Goal: Task Accomplishment & Management: Manage account settings

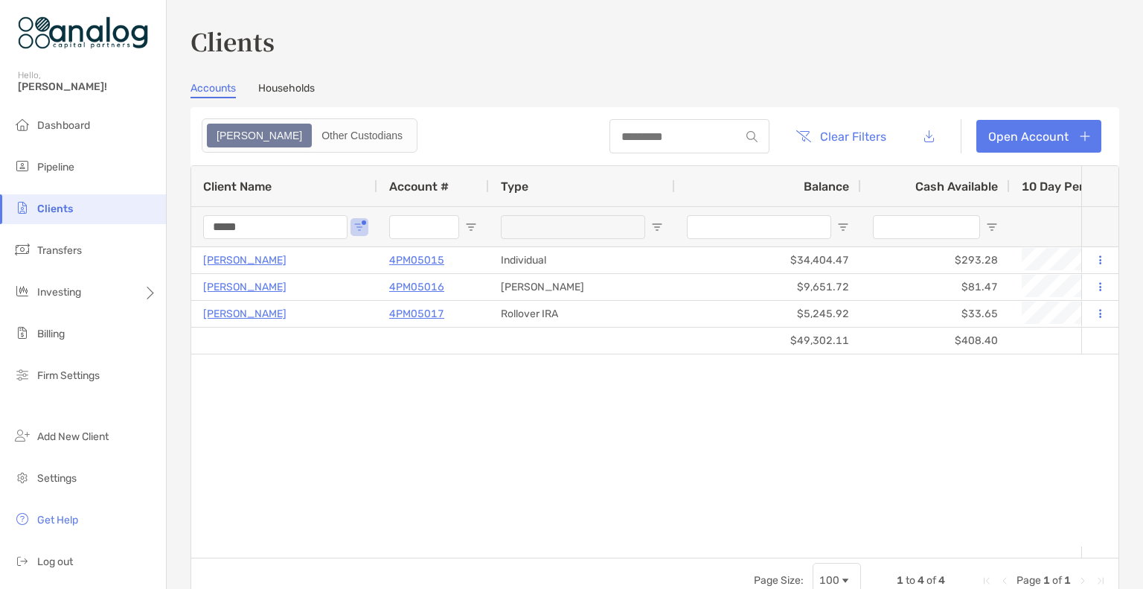
click at [223, 230] on input "*****" at bounding box center [275, 227] width 144 height 24
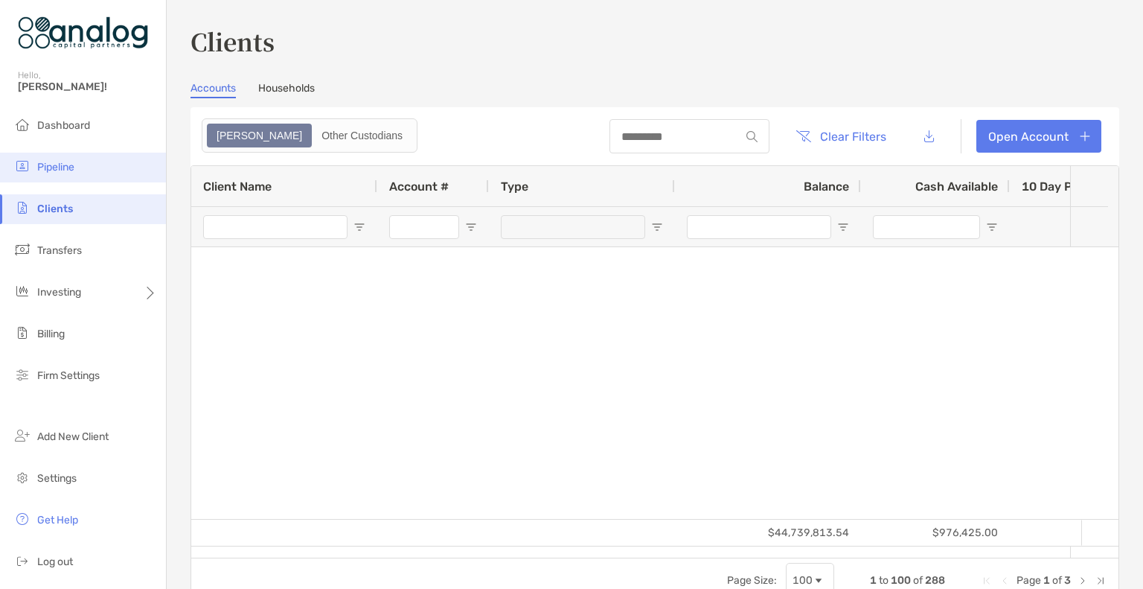
click at [45, 170] on span "Pipeline" at bounding box center [55, 167] width 37 height 13
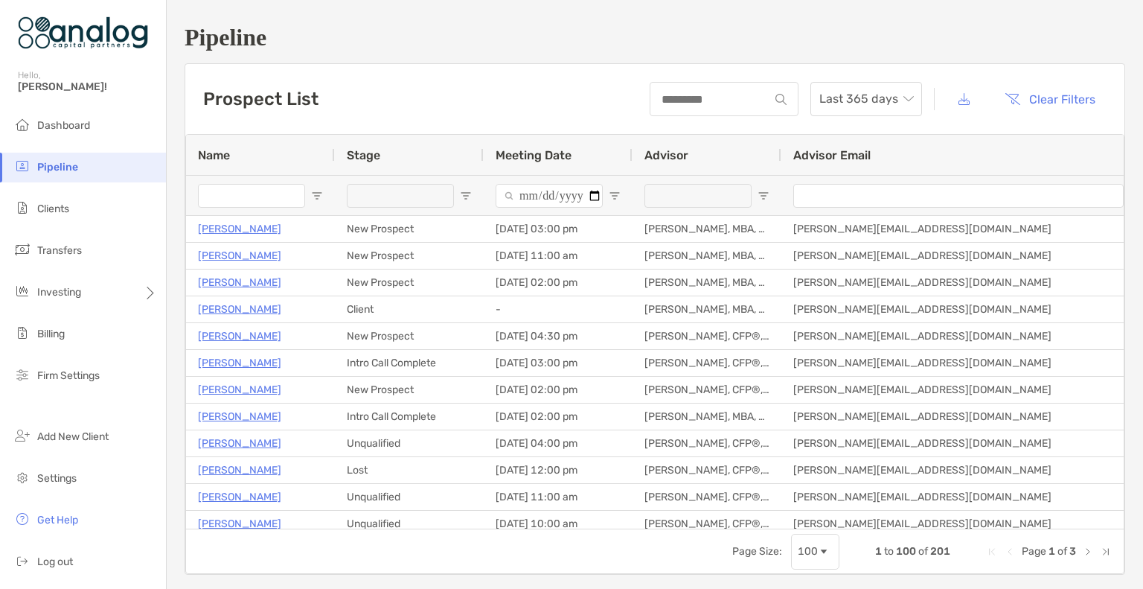
type input "**********"
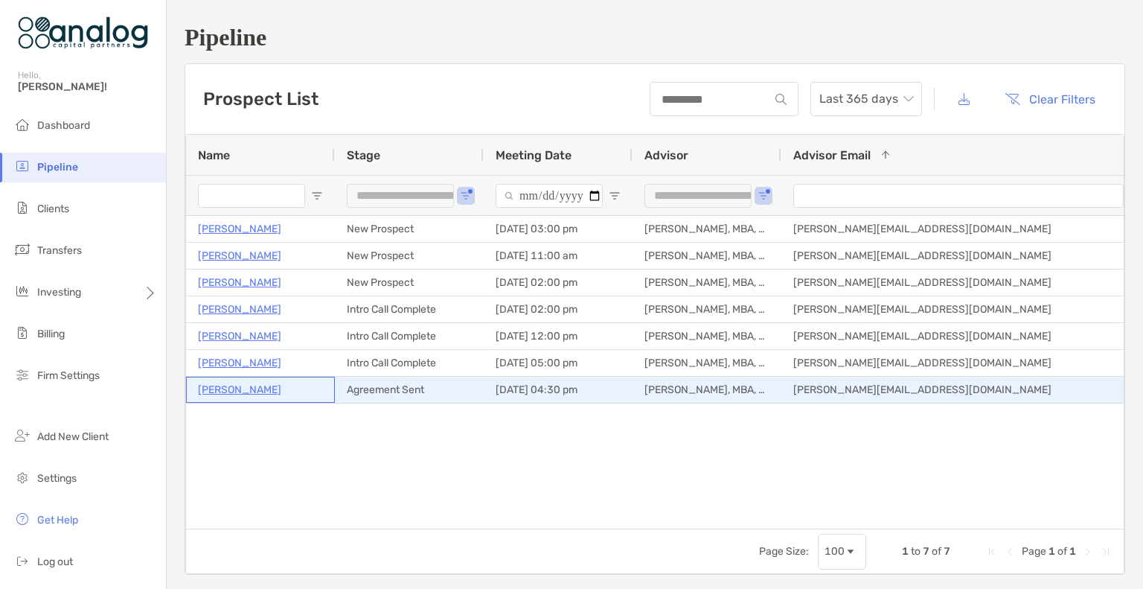
click at [226, 390] on p "[PERSON_NAME]" at bounding box center [239, 389] width 83 height 19
click at [223, 391] on p "[PERSON_NAME]" at bounding box center [239, 389] width 83 height 19
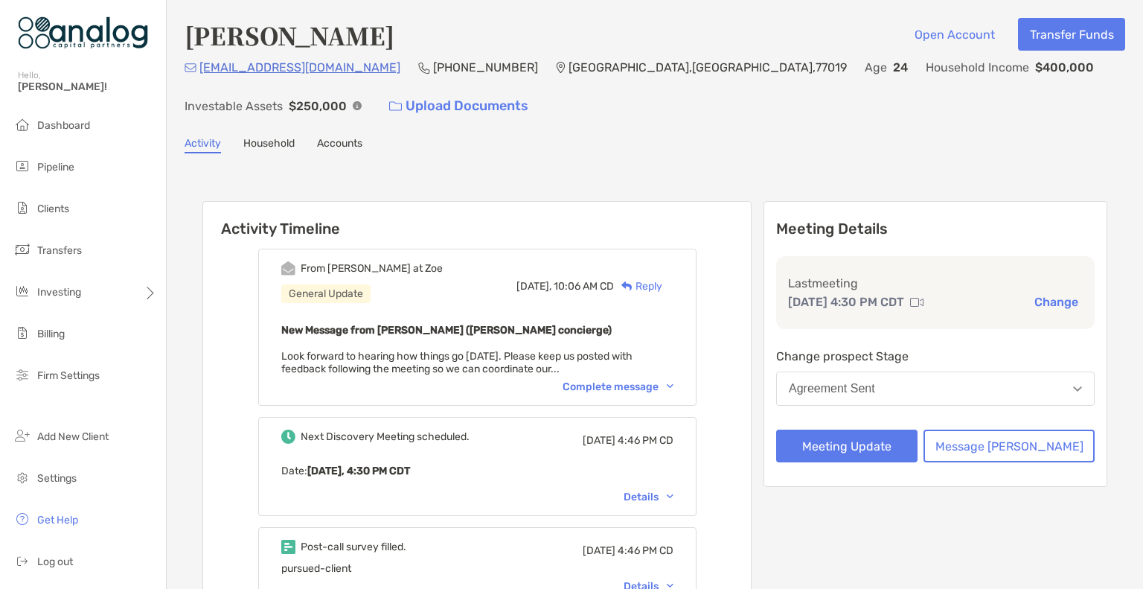
click at [1045, 303] on button "Change" at bounding box center [1056, 302] width 53 height 16
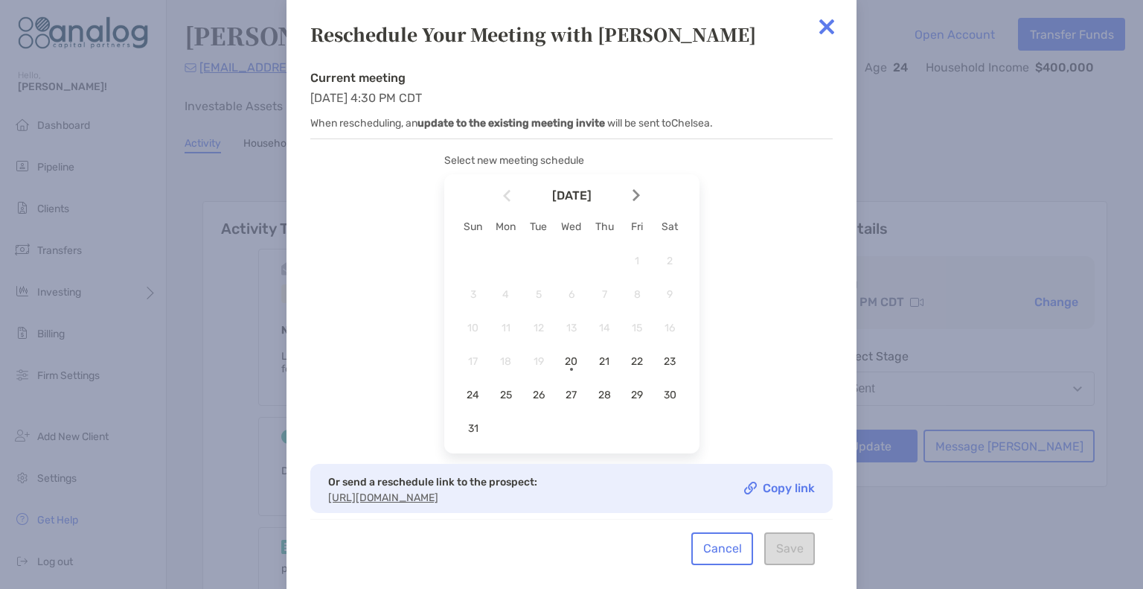
click at [637, 193] on img at bounding box center [635, 195] width 7 height 13
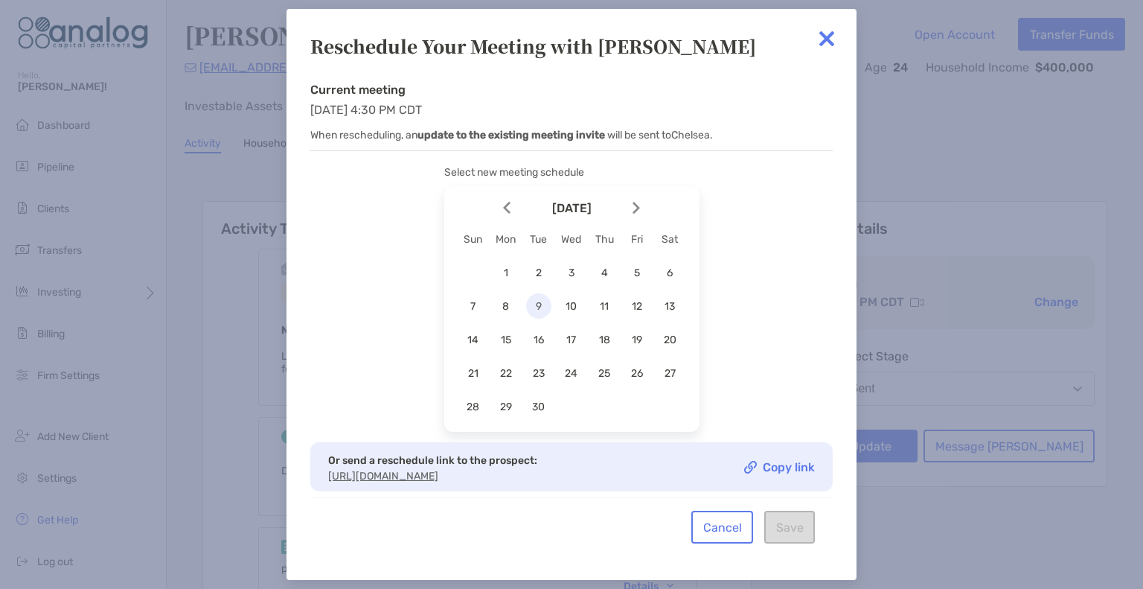
click at [539, 300] on span "9" at bounding box center [538, 306] width 25 height 13
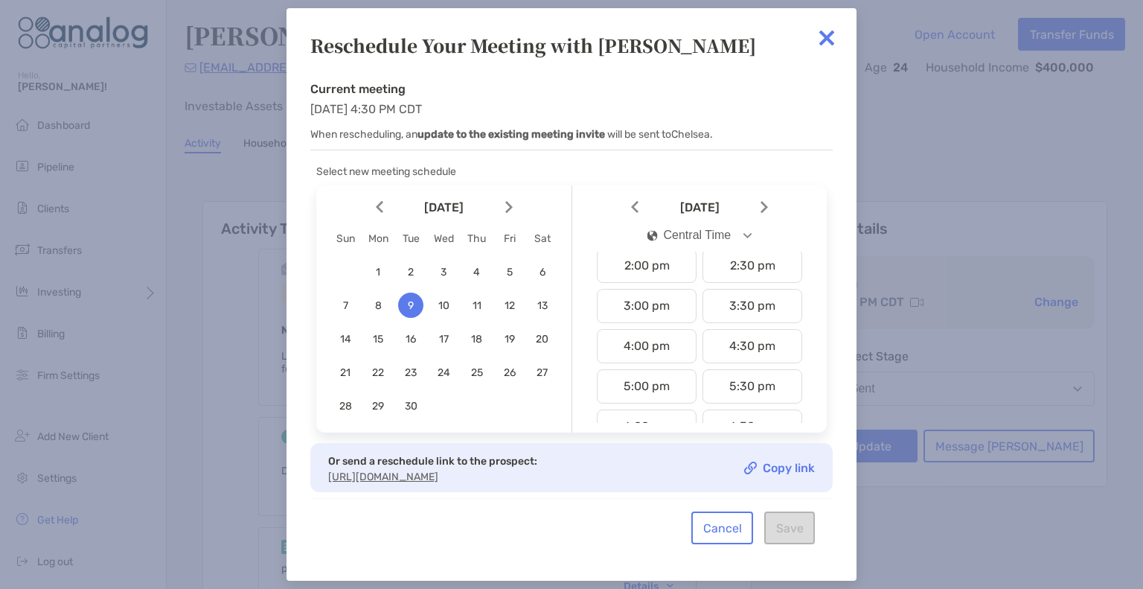
scroll to position [590, 0]
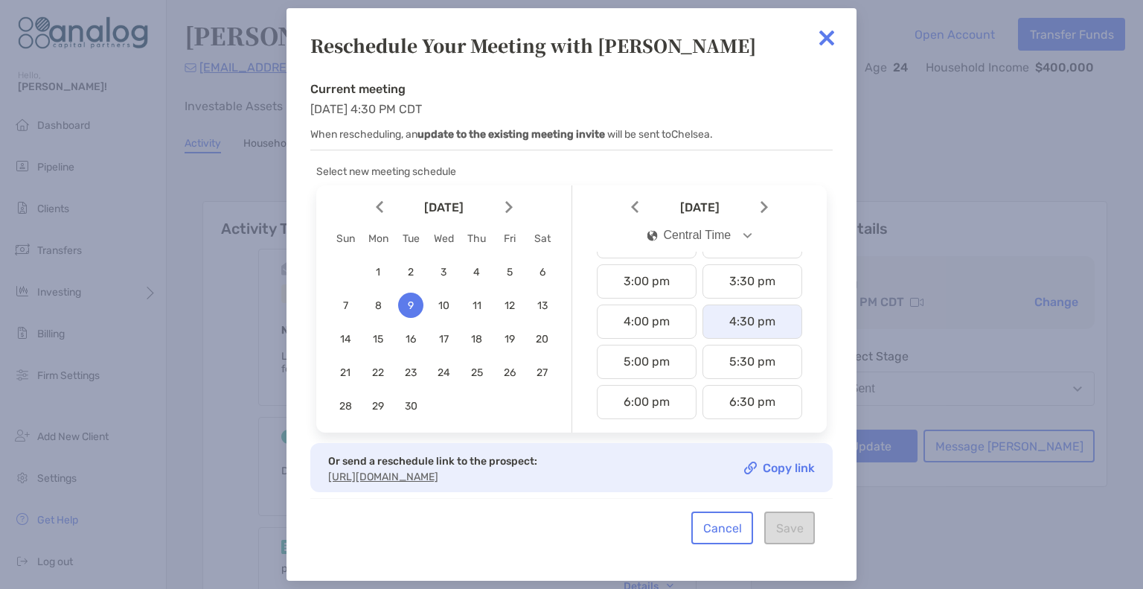
click at [728, 307] on div "4:30 pm" at bounding box center [752, 321] width 100 height 34
click at [786, 529] on button "Save" at bounding box center [789, 527] width 51 height 33
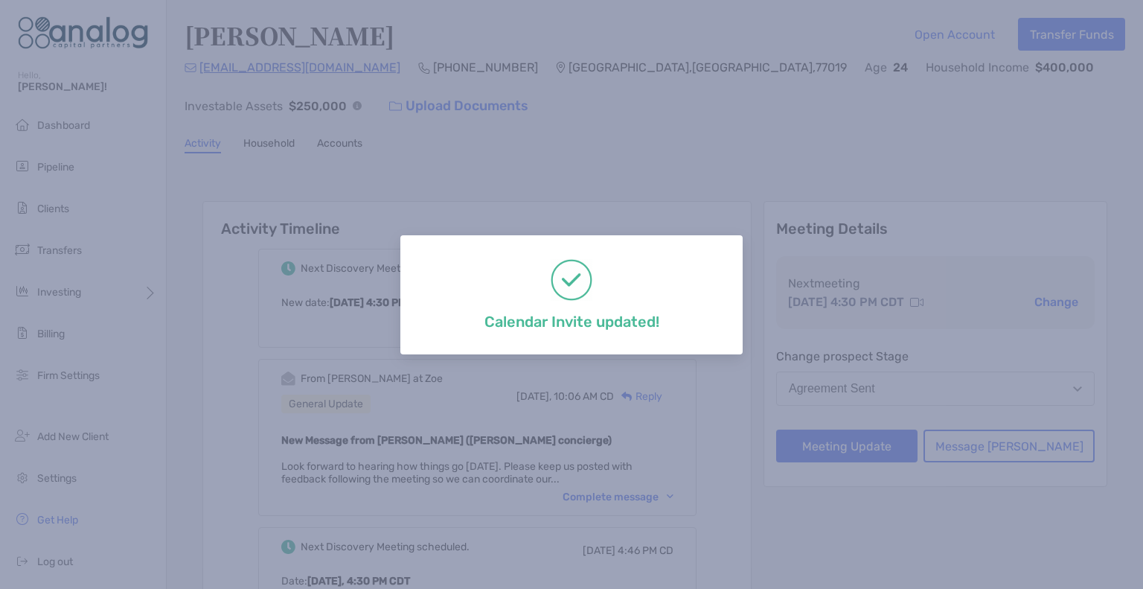
click at [756, 138] on div "Calendar Invite updated!" at bounding box center [571, 294] width 1143 height 589
